Goal: Find specific page/section: Find specific page/section

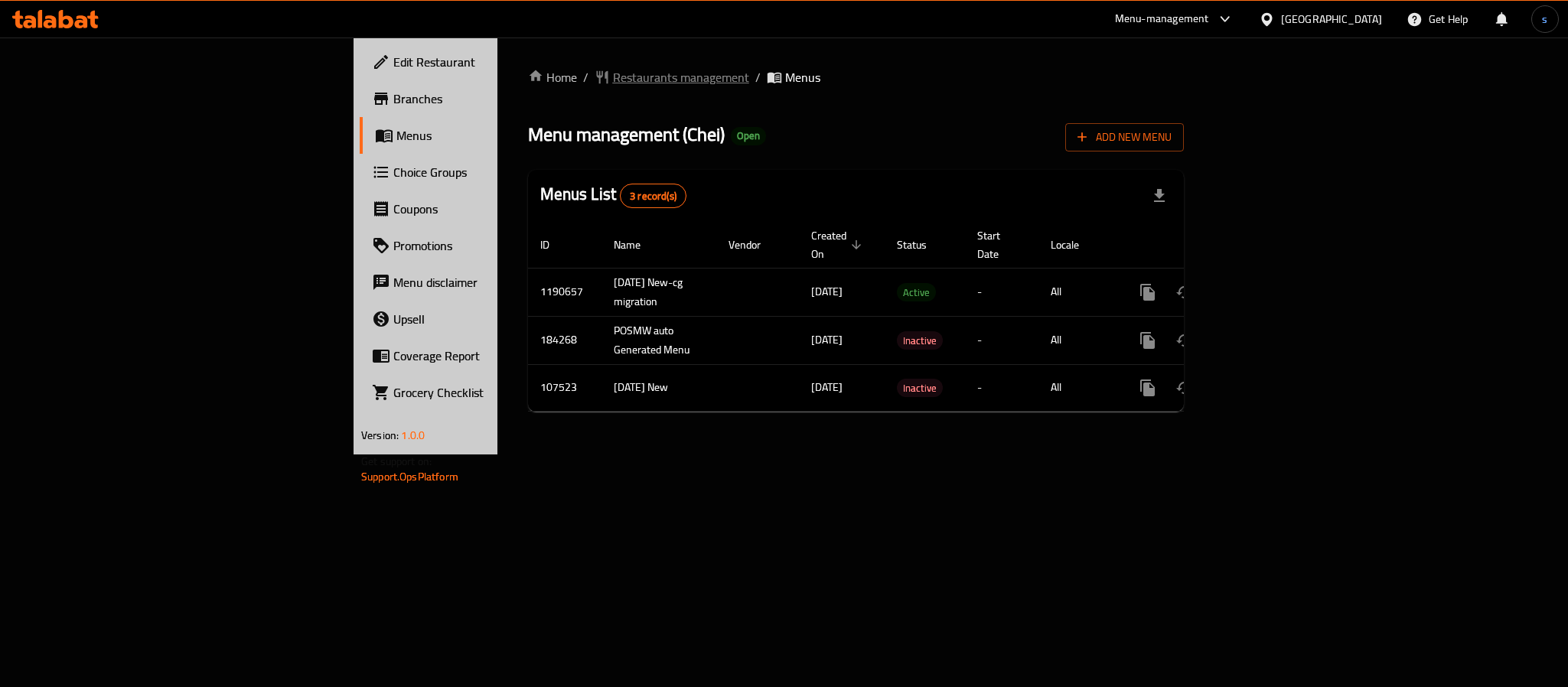
click at [613, 76] on span "Restaurants management" at bounding box center [681, 77] width 136 height 18
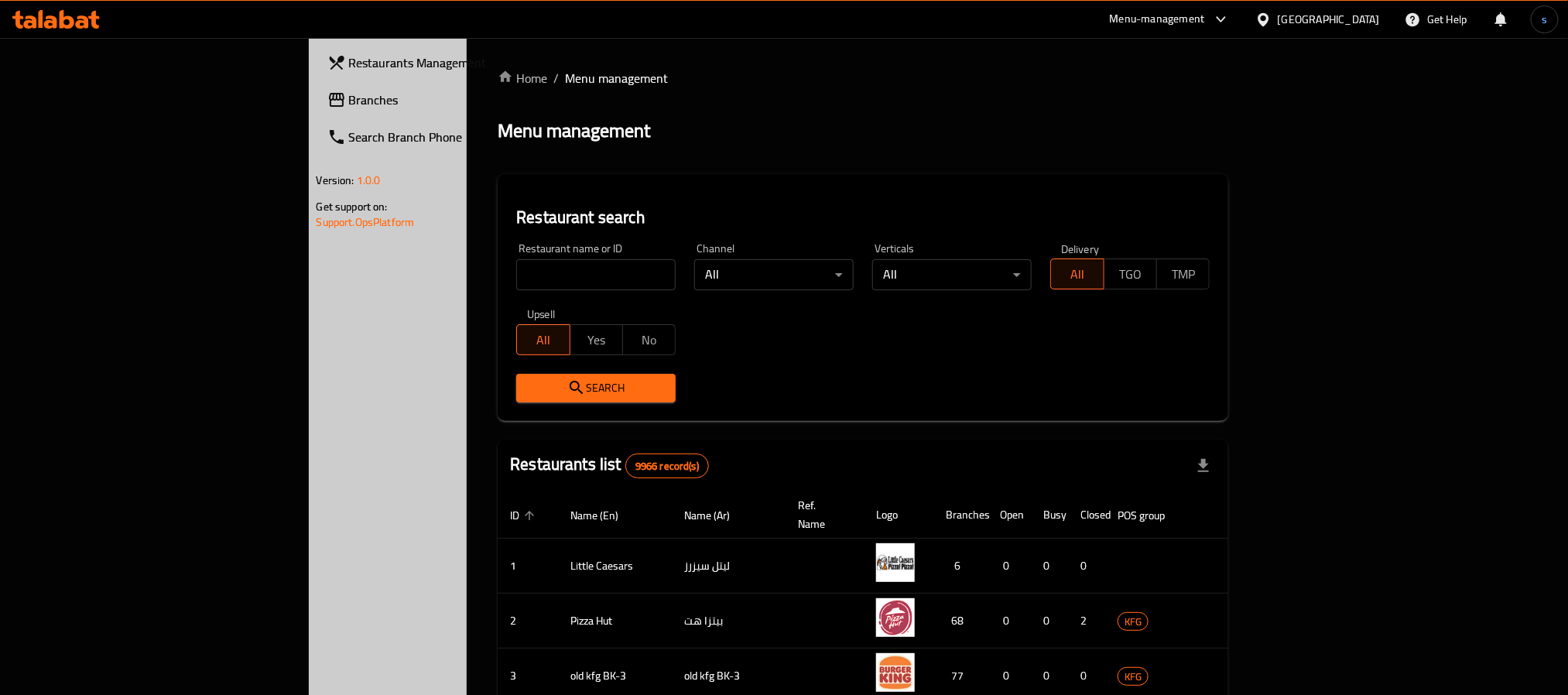
click at [497, 275] on div "Home / Menu management Menu management Restaurant search Restaurant name or ID …" at bounding box center [862, 579] width 731 height 1022
click at [516, 275] on input "search" at bounding box center [595, 275] width 160 height 31
paste input "27455"
type input "27455"
click button "Search" at bounding box center [595, 388] width 160 height 28
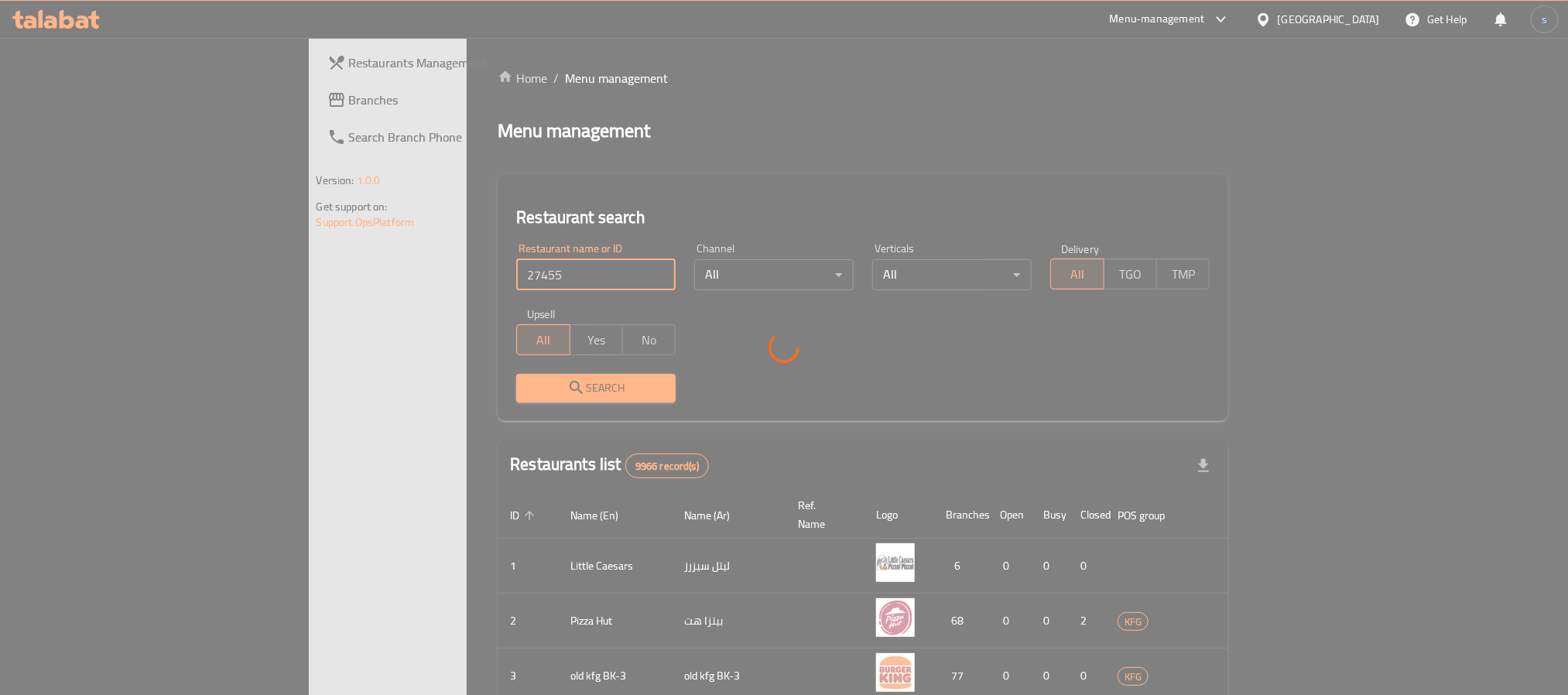
click button "Search" at bounding box center [595, 388] width 160 height 28
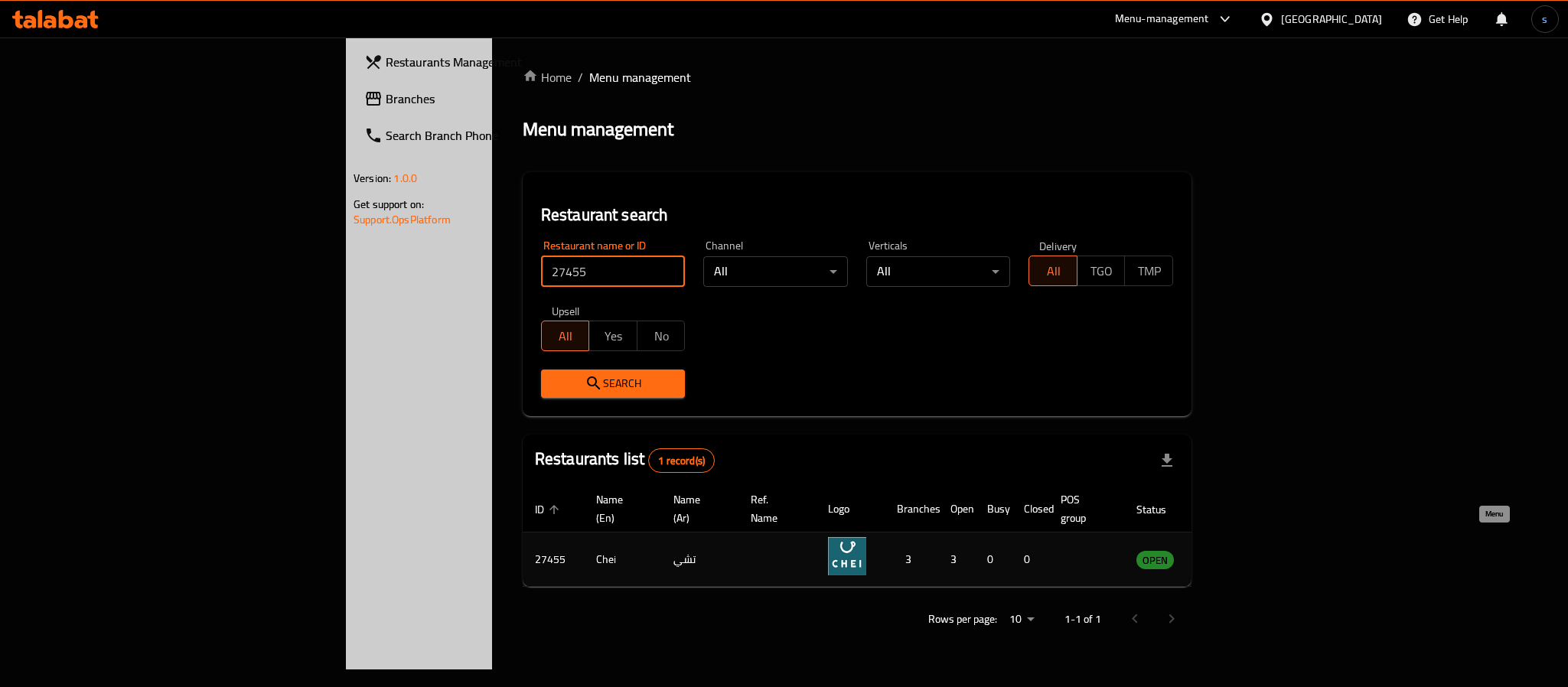
click at [1234, 553] on icon "enhanced table" at bounding box center [1225, 560] width 17 height 13
